Goal: Transaction & Acquisition: Purchase product/service

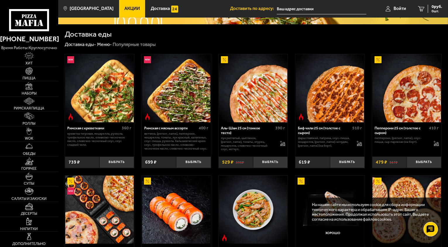
scroll to position [117, 0]
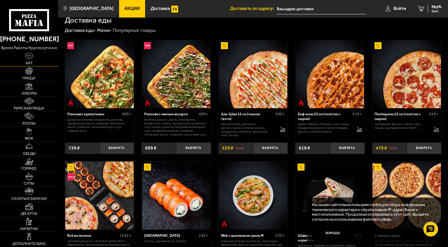
click at [26, 59] on img at bounding box center [29, 55] width 9 height 7
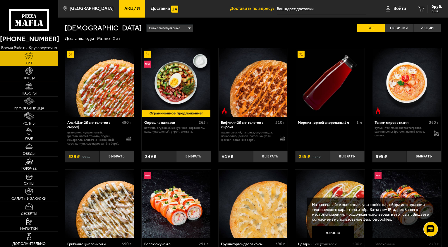
click at [34, 78] on span "Пицца" at bounding box center [29, 78] width 13 height 4
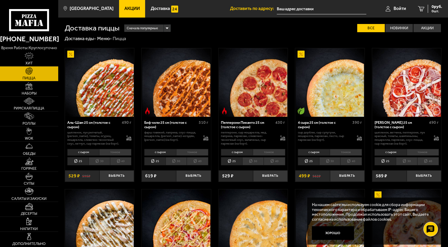
click at [121, 162] on li "40" at bounding box center [121, 161] width 22 height 8
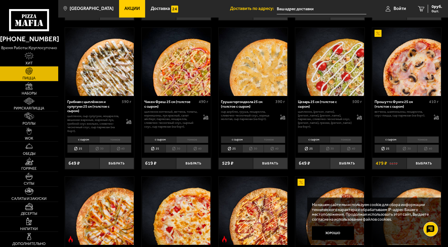
scroll to position [176, 0]
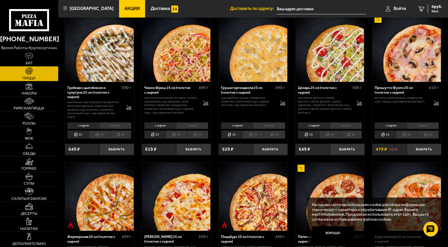
click at [120, 133] on li "40" at bounding box center [121, 135] width 22 height 8
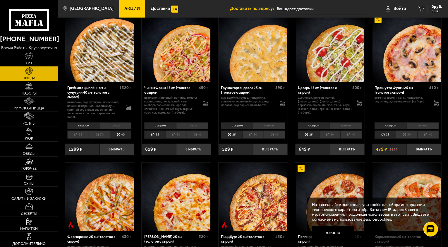
click at [116, 125] on li "тонкое" at bounding box center [115, 125] width 32 height 7
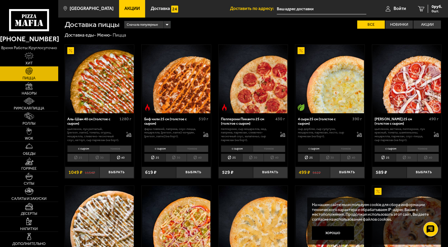
scroll to position [0, 0]
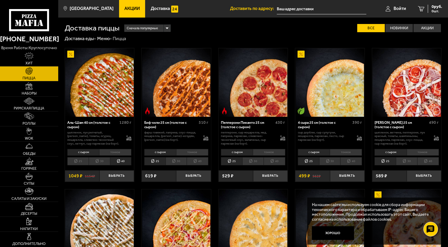
click at [115, 151] on li "тонкое" at bounding box center [115, 152] width 32 height 7
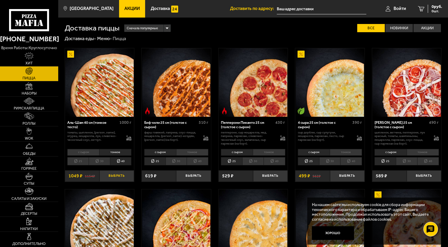
click at [116, 176] on button "Выбрать" at bounding box center [117, 175] width 35 height 11
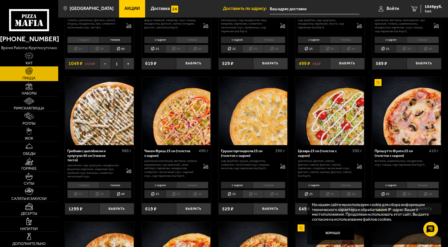
scroll to position [146, 0]
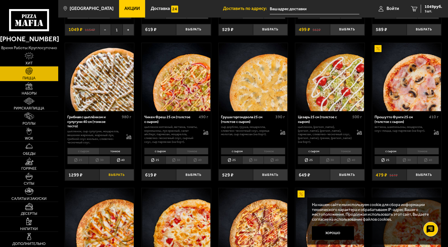
click at [119, 177] on button "Выбрать" at bounding box center [117, 174] width 35 height 11
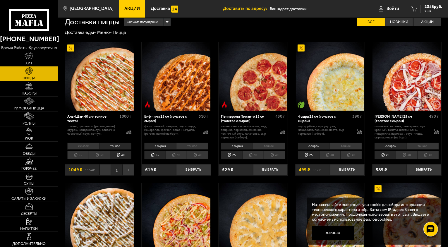
scroll to position [0, 0]
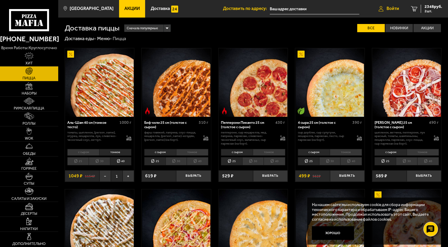
click at [390, 8] on span "Войти" at bounding box center [393, 8] width 13 height 4
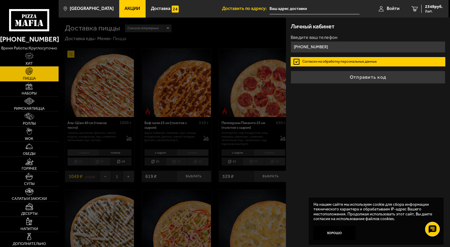
type input "[PHONE_NUMBER]"
click at [378, 60] on label "Согласен на обработку персональных данных" at bounding box center [367, 61] width 155 height 9
click at [0, 0] on input "Согласен на обработку персональных данных" at bounding box center [0, 0] width 0 height 0
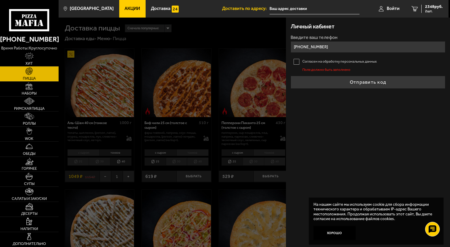
click at [297, 61] on label "Согласен на обработку персональных данных" at bounding box center [367, 61] width 155 height 9
click at [0, 0] on input "Согласен на обработку персональных данных" at bounding box center [0, 0] width 0 height 0
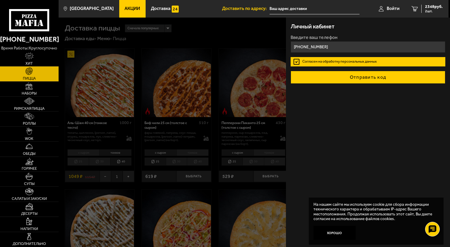
click at [372, 76] on button "Отправить код" at bounding box center [367, 77] width 155 height 13
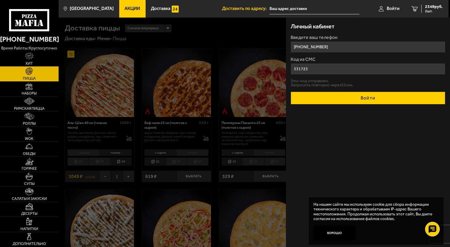
type input "331723"
click at [361, 98] on button "Войти" at bounding box center [367, 98] width 155 height 13
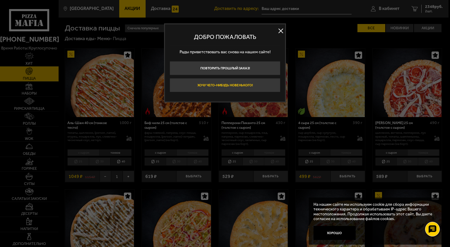
click at [229, 85] on button "Хочу чего-нибудь новенького!" at bounding box center [224, 85] width 111 height 14
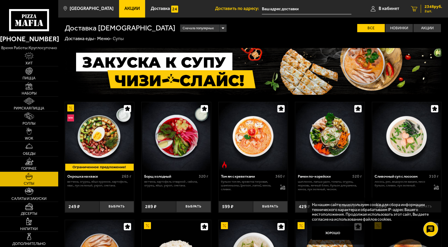
click at [429, 8] on span "2348 руб." at bounding box center [434, 7] width 18 height 4
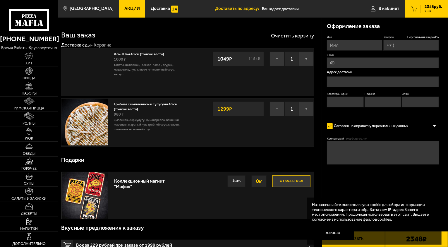
type input "[PHONE_NUMBER]"
type input "[STREET_ADDRESS]"
type input "389"
type input "2"
type input "21"
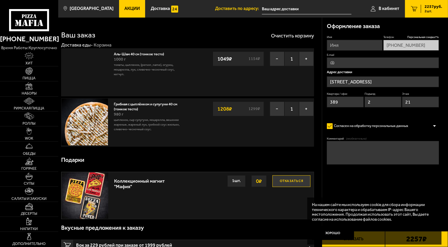
type input "[STREET_ADDRESS]"
